Goal: Task Accomplishment & Management: Use online tool/utility

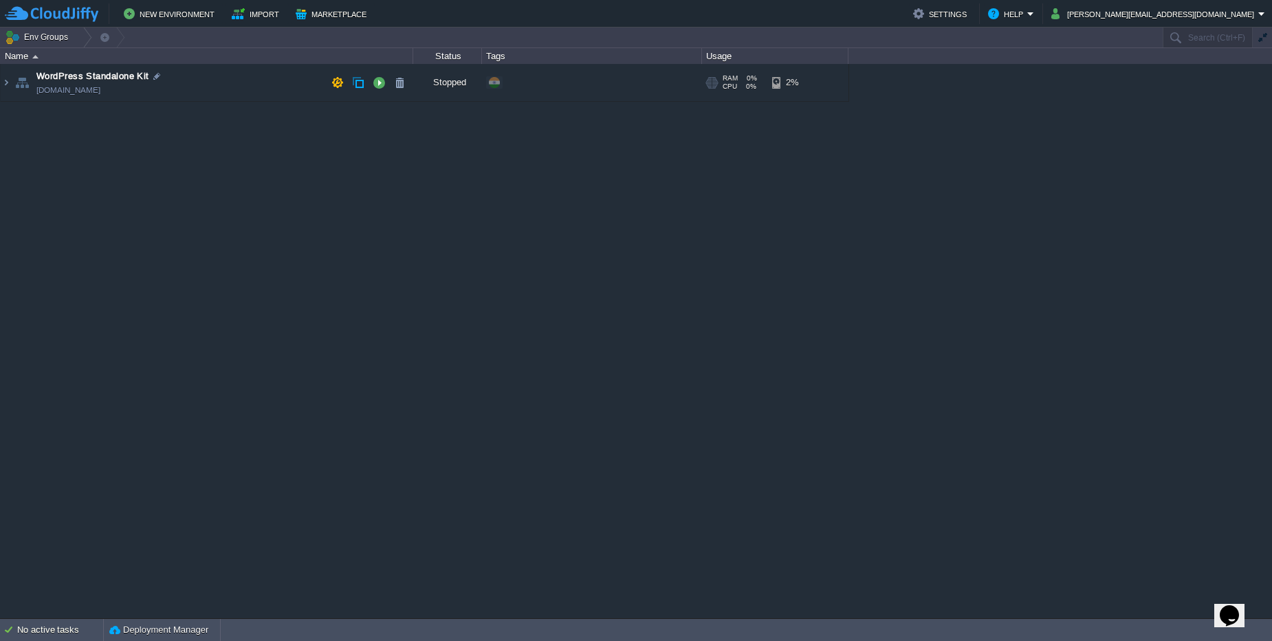
click at [201, 76] on td "WordPress Standalone Kit [DOMAIN_NAME]" at bounding box center [207, 83] width 413 height 38
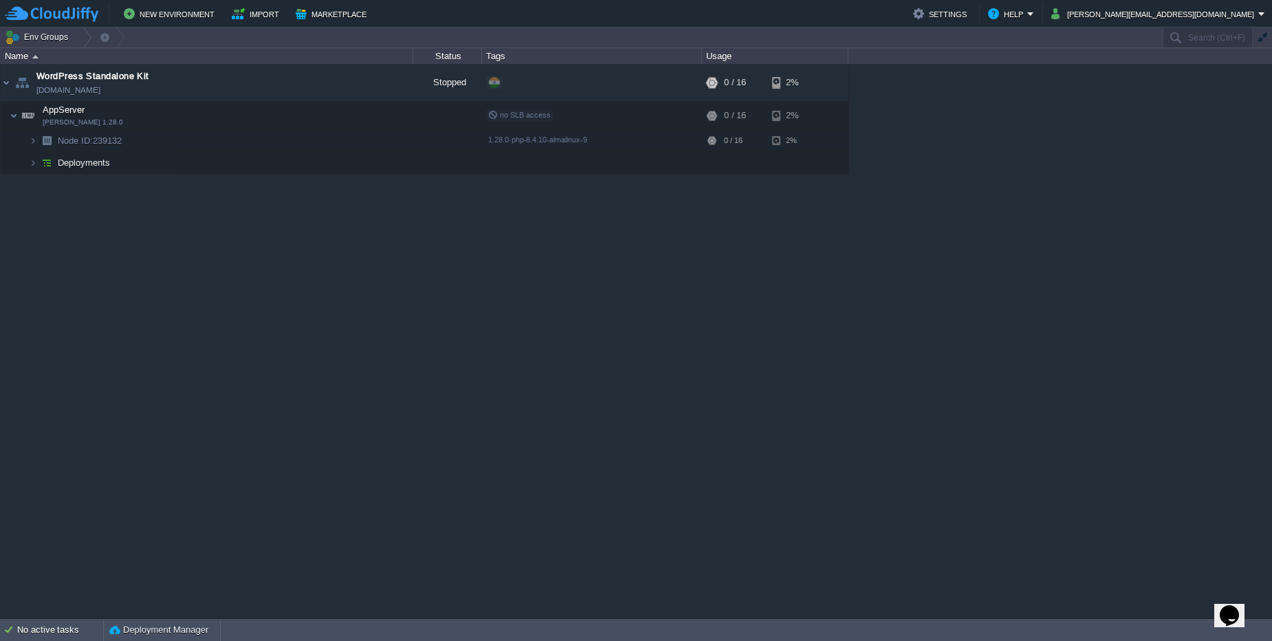
click at [35, 163] on img at bounding box center [33, 162] width 8 height 21
click at [375, 87] on button "button" at bounding box center [379, 82] width 12 height 12
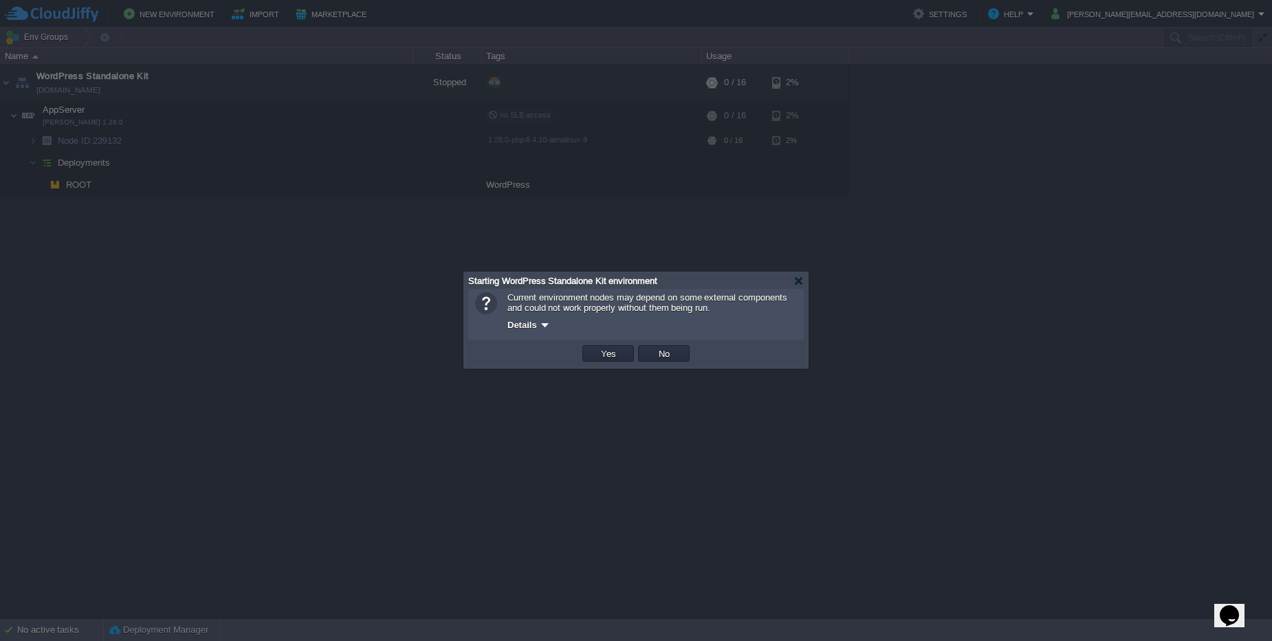
click at [594, 362] on td "Yes" at bounding box center [608, 353] width 56 height 21
click at [592, 347] on td "Yes" at bounding box center [608, 353] width 52 height 17
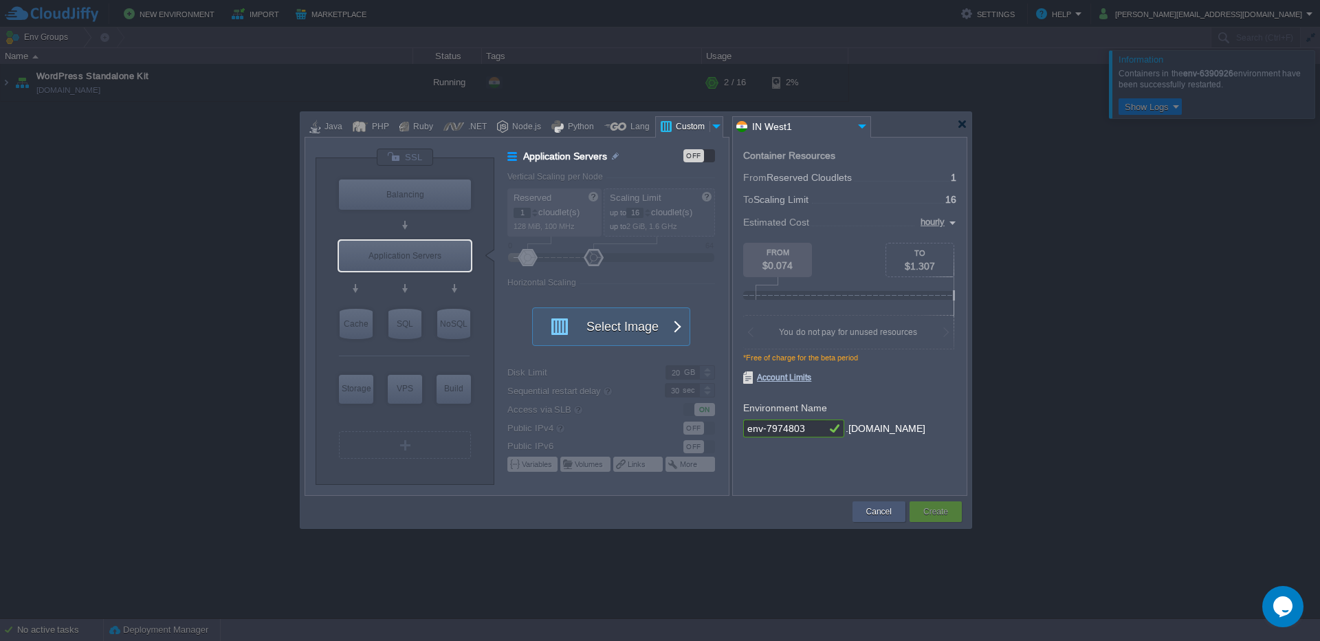
click at [871, 512] on button "Cancel" at bounding box center [878, 512] width 25 height 14
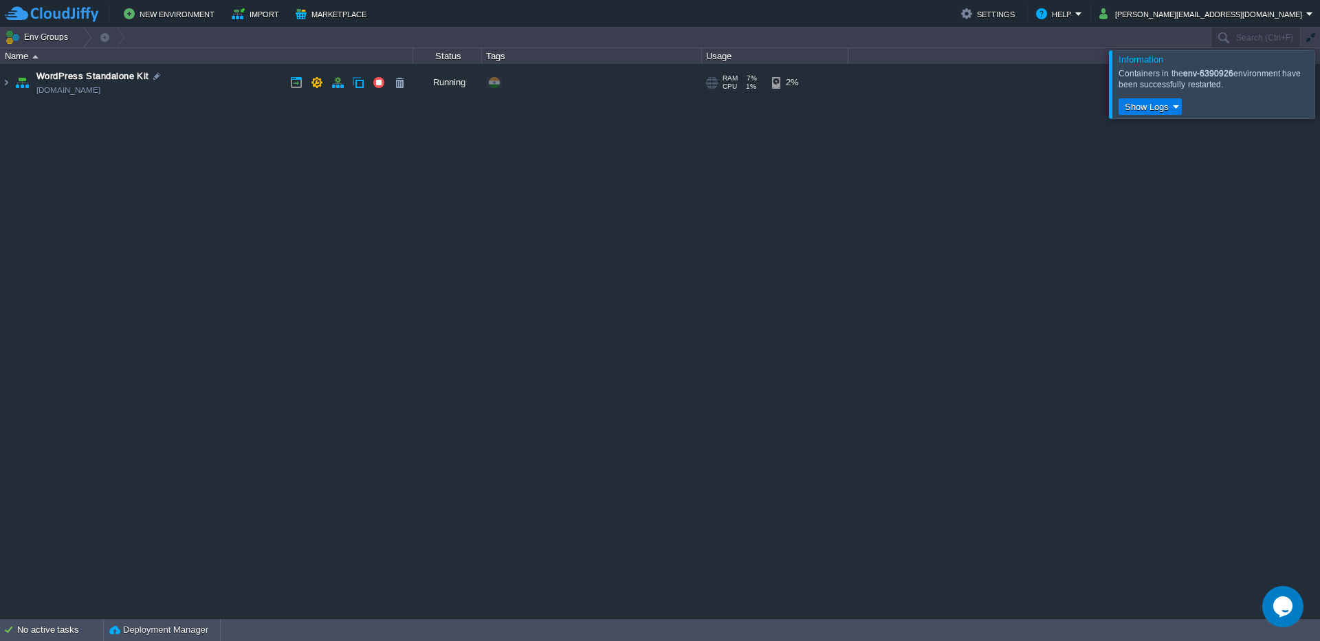
click at [184, 91] on td "WordPress Standalone Kit [DOMAIN_NAME]" at bounding box center [207, 83] width 413 height 38
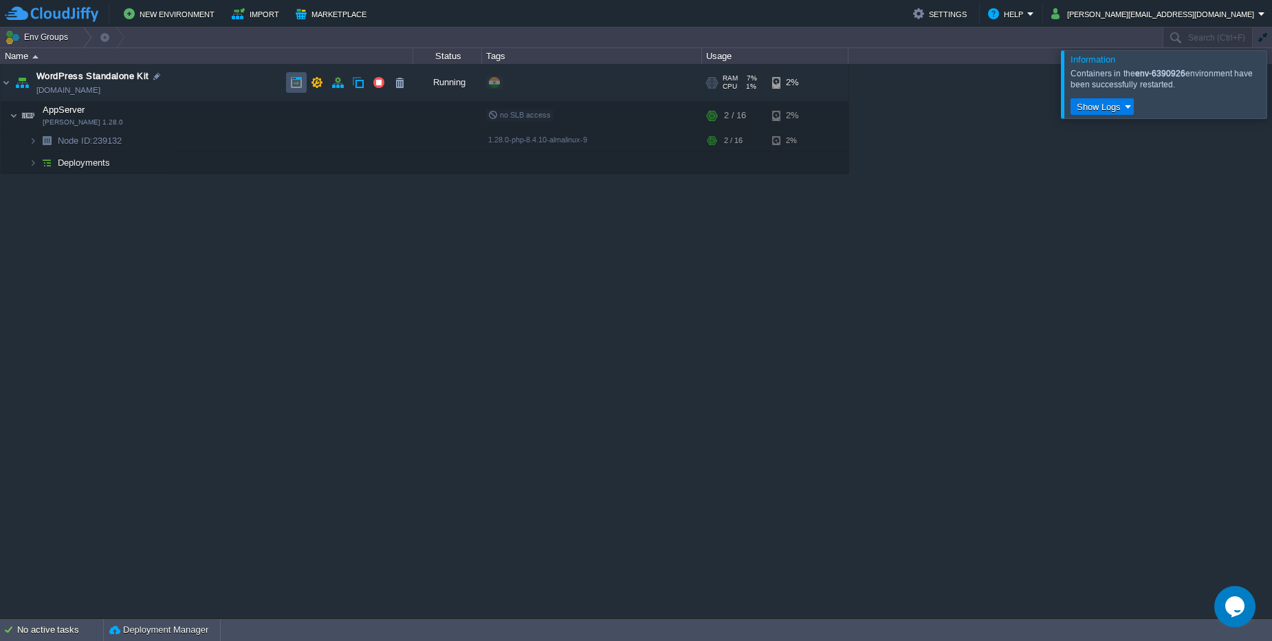
click at [299, 83] on button "button" at bounding box center [296, 82] width 12 height 12
